Goal: Information Seeking & Learning: Learn about a topic

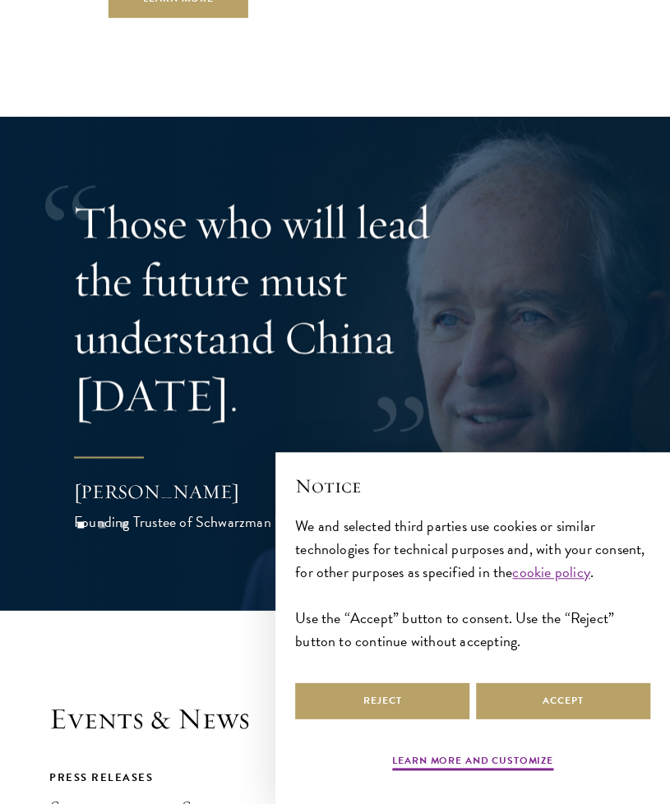
scroll to position [4584, 0]
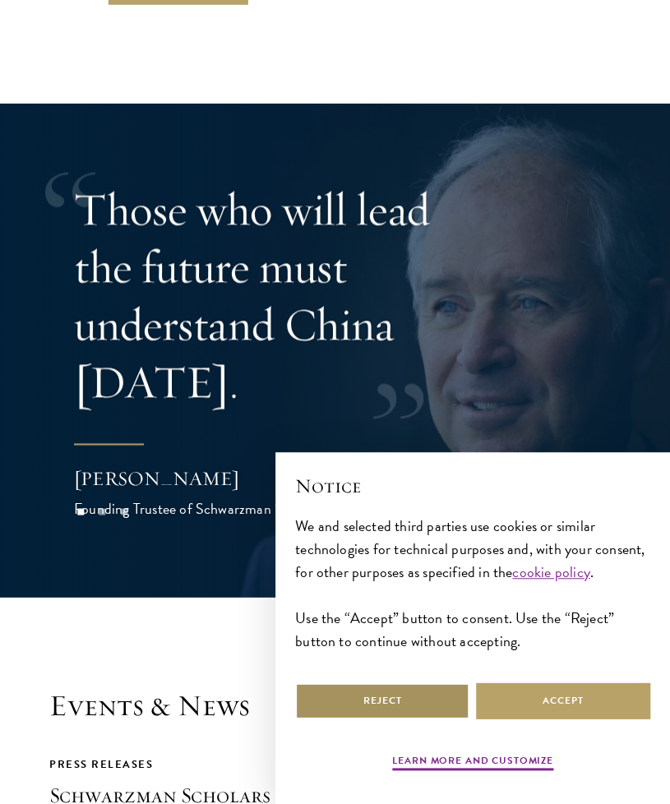
click at [414, 701] on button "Reject" at bounding box center [382, 701] width 174 height 37
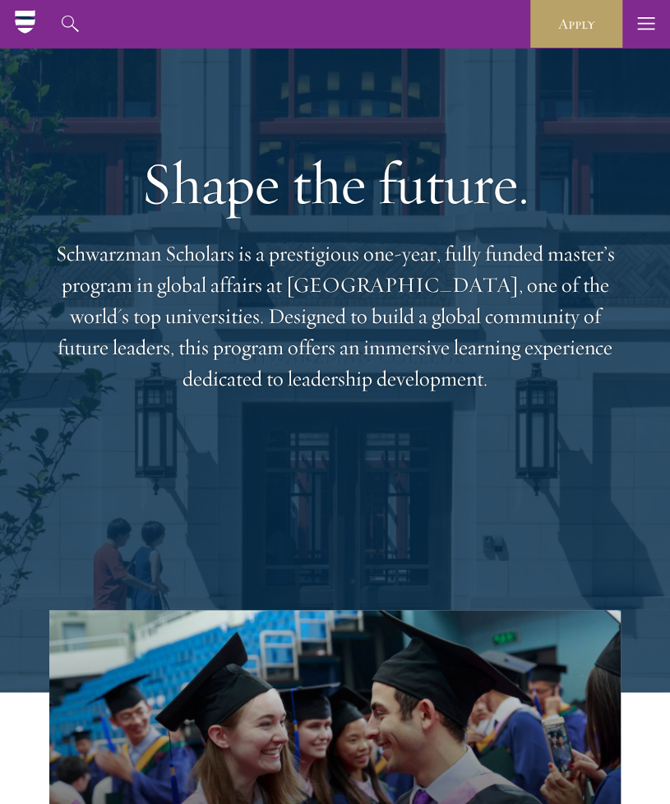
scroll to position [113, 0]
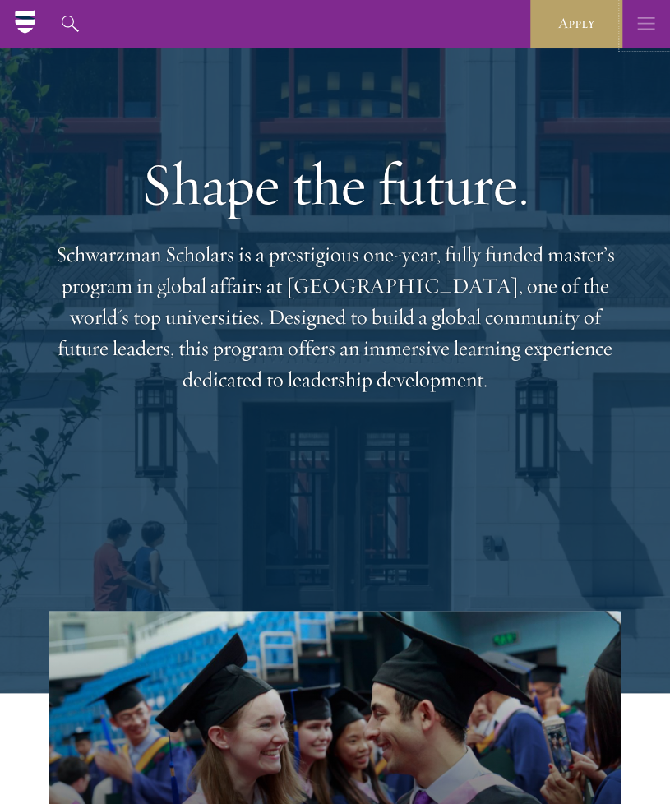
click at [646, 28] on use "button" at bounding box center [645, 23] width 17 height 12
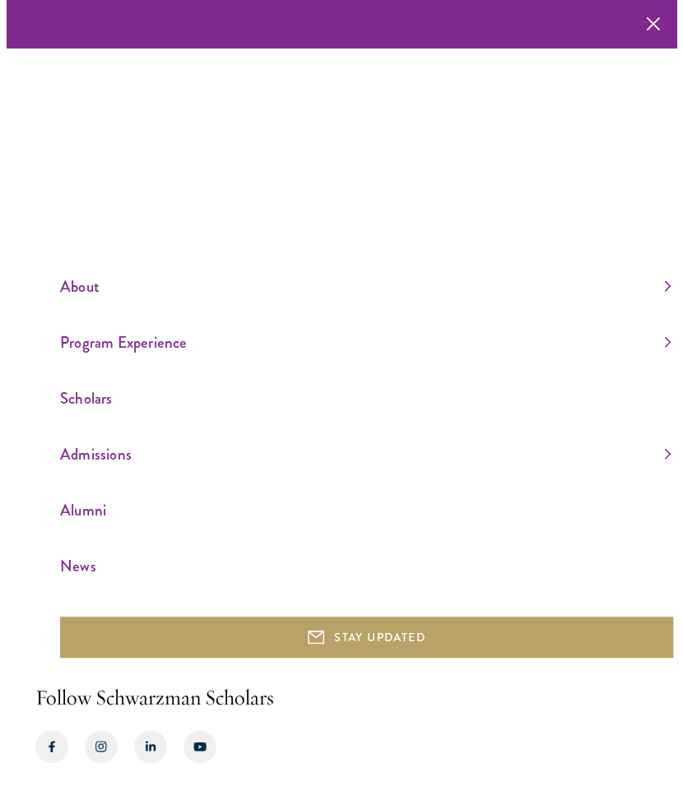
scroll to position [66, 0]
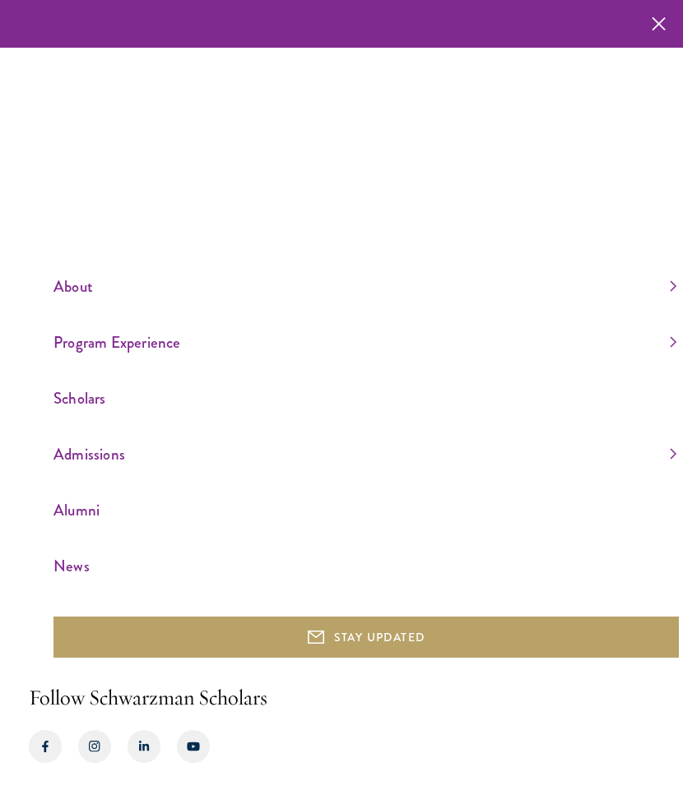
click at [73, 468] on ul "About Overview Leadership Donors Program Experience Overview Curriculum Student…" at bounding box center [365, 426] width 625 height 307
click at [72, 457] on link "Admissions" at bounding box center [364, 454] width 623 height 27
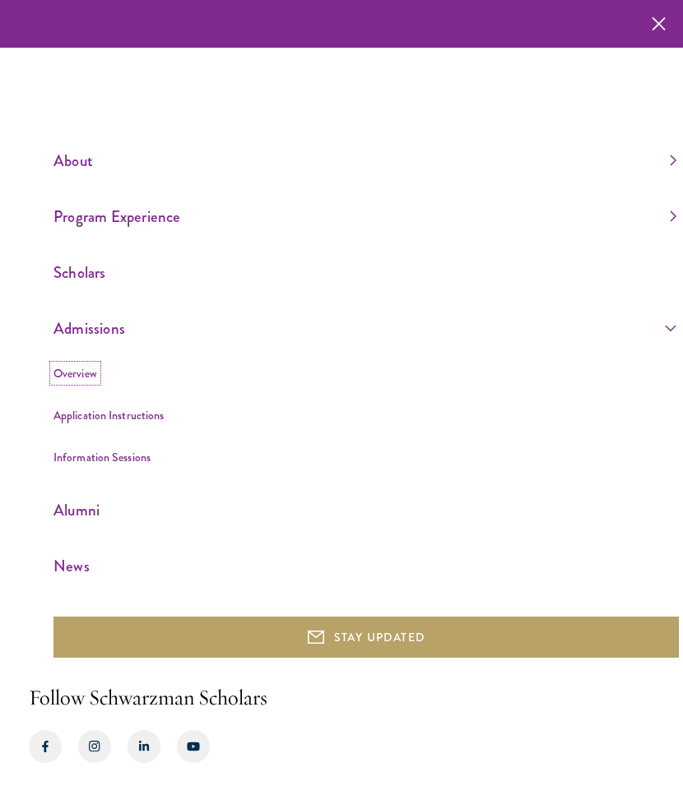
click at [76, 368] on link "Overview" at bounding box center [75, 373] width 44 height 16
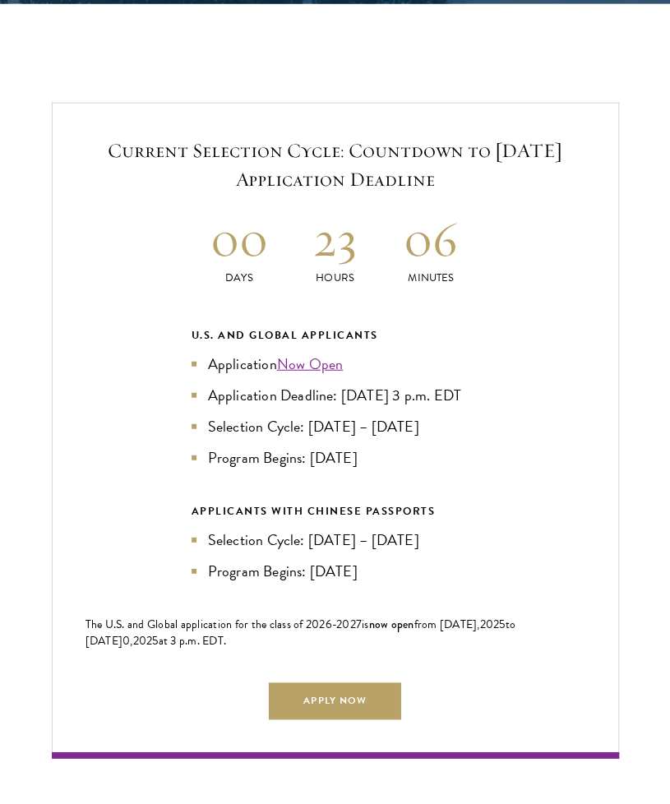
scroll to position [3112, 0]
